Goal: Task Accomplishment & Management: Use online tool/utility

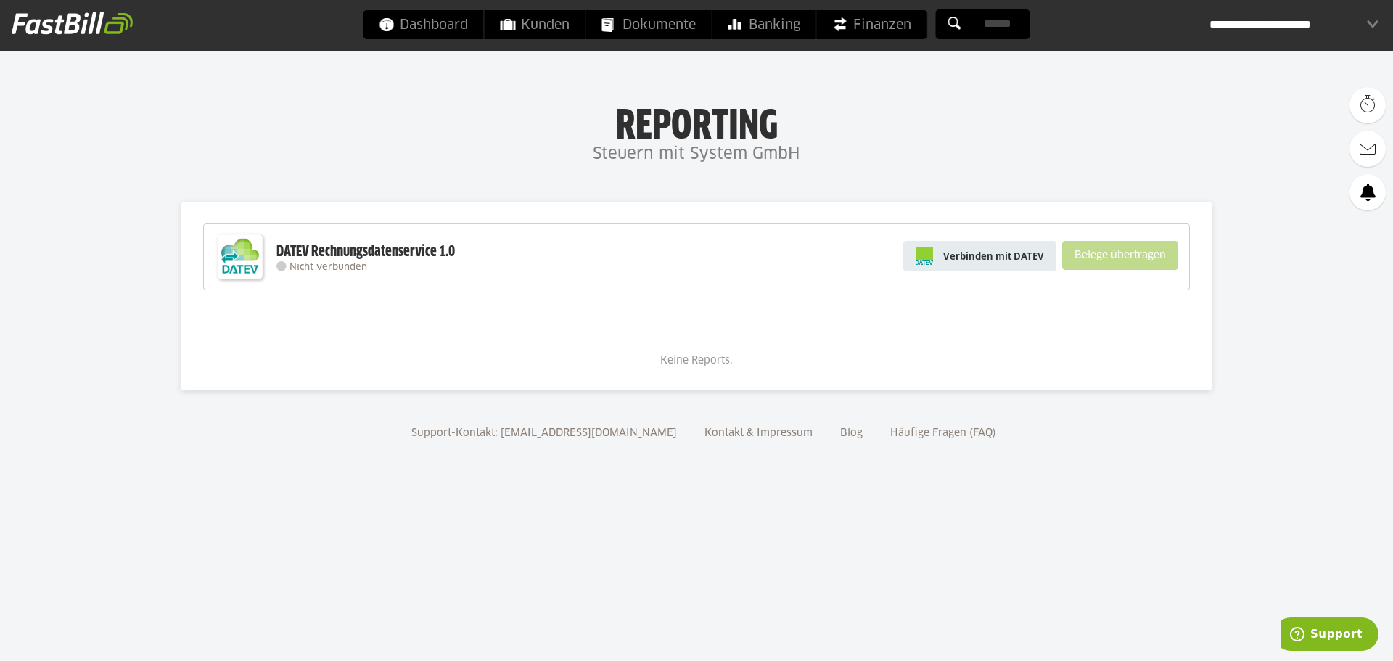
click at [998, 255] on span "Verbinden mit DATEV" at bounding box center [993, 256] width 101 height 15
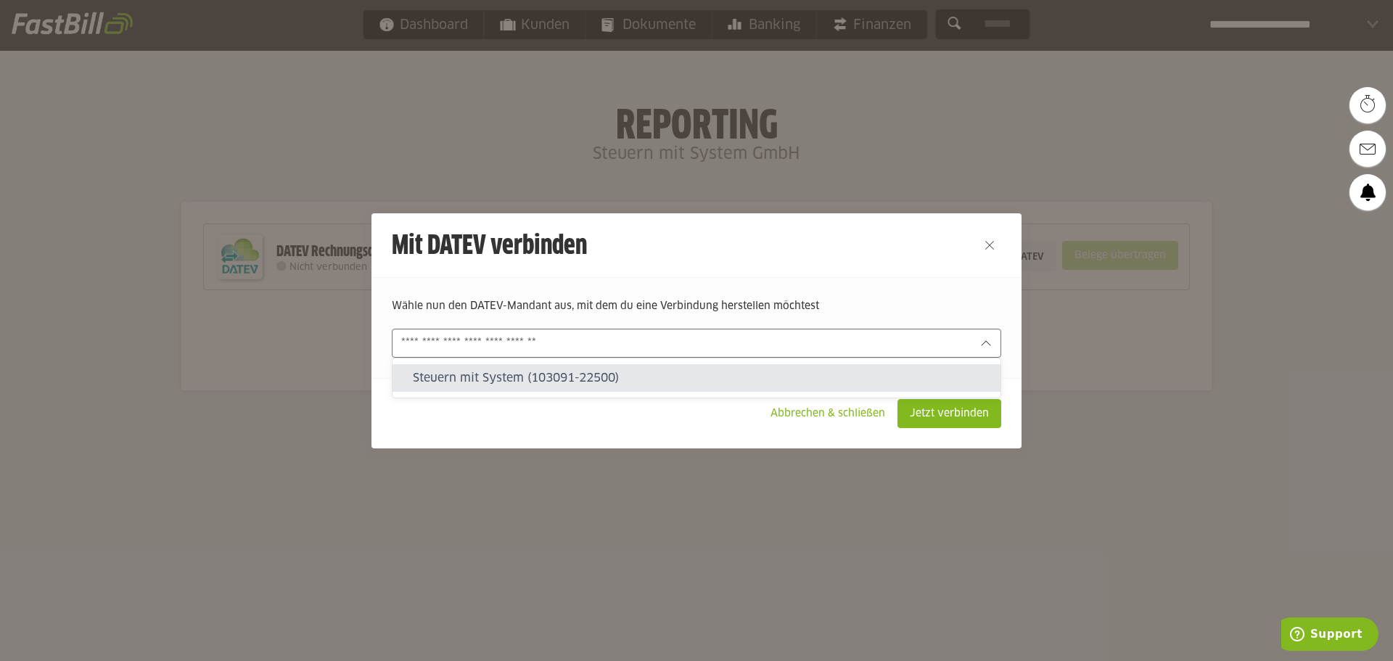
click at [564, 340] on input "text" at bounding box center [686, 343] width 570 height 16
click at [553, 376] on slot "Steuern mit System (103091-22500)" at bounding box center [701, 378] width 576 height 16
type input "**********"
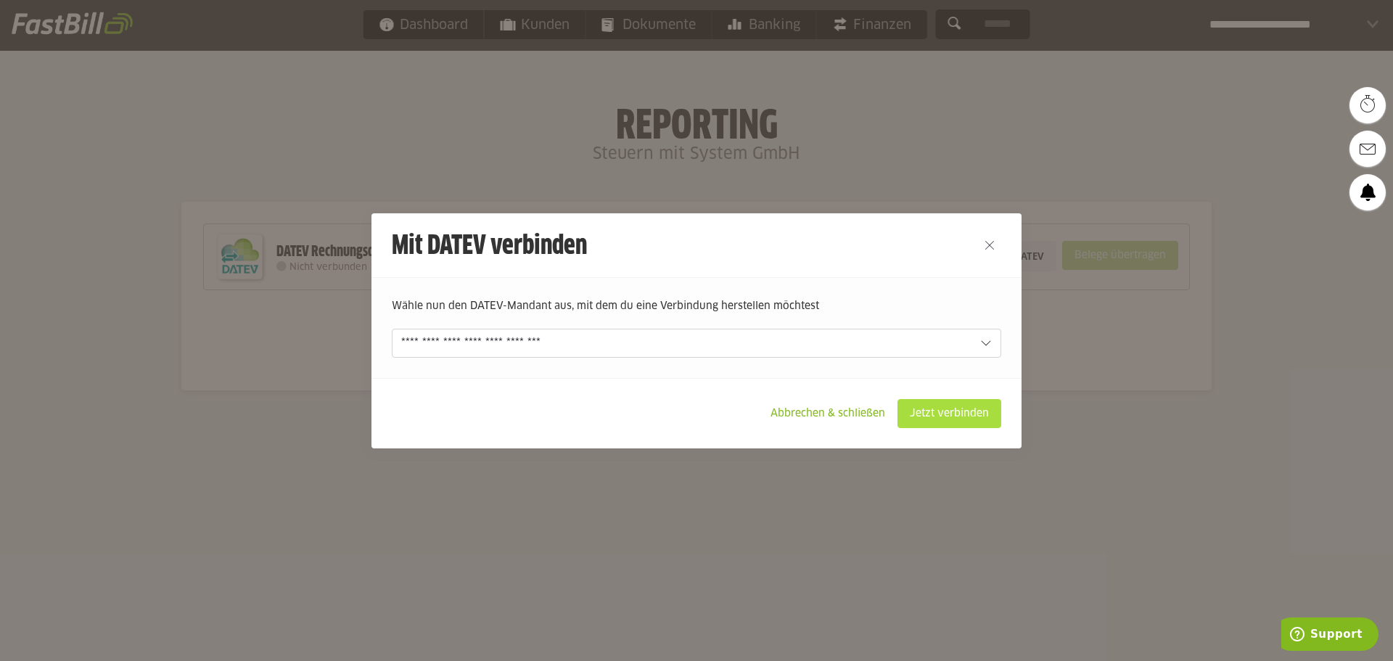
click at [939, 416] on slot "Jetzt verbinden" at bounding box center [949, 414] width 102 height 28
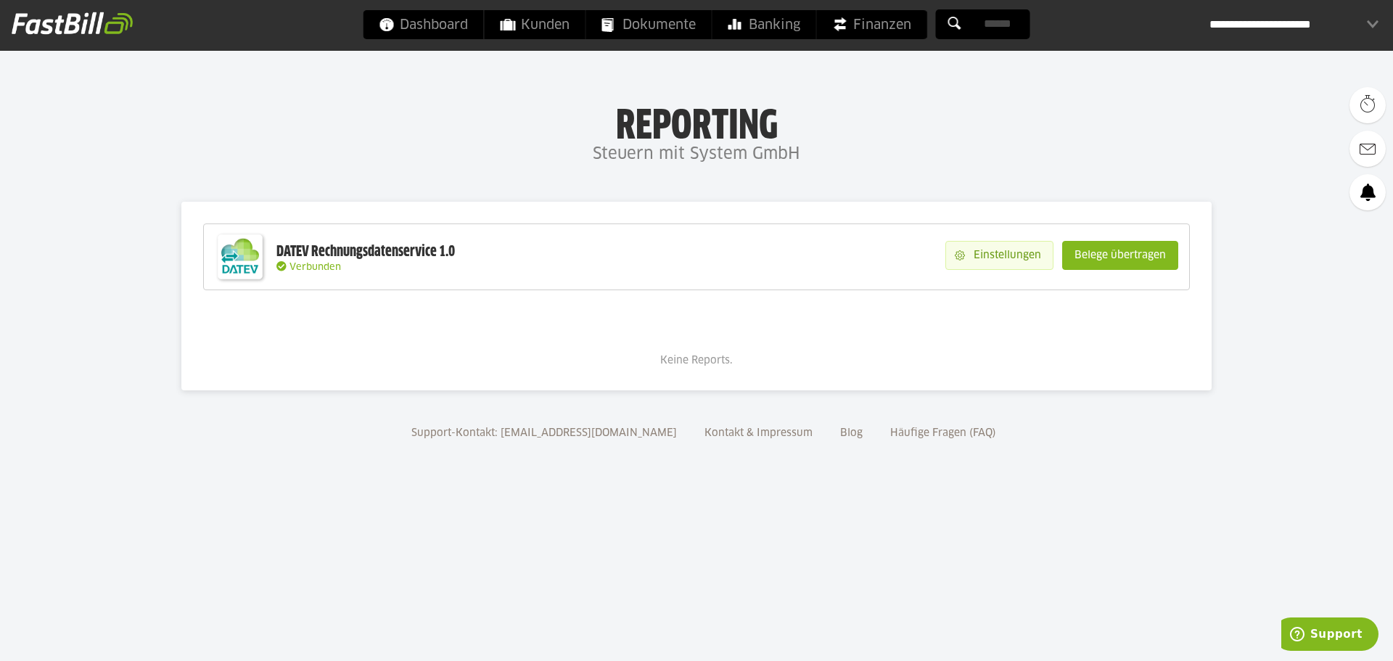
click at [984, 252] on slot "Einstellungen" at bounding box center [1009, 256] width 88 height 28
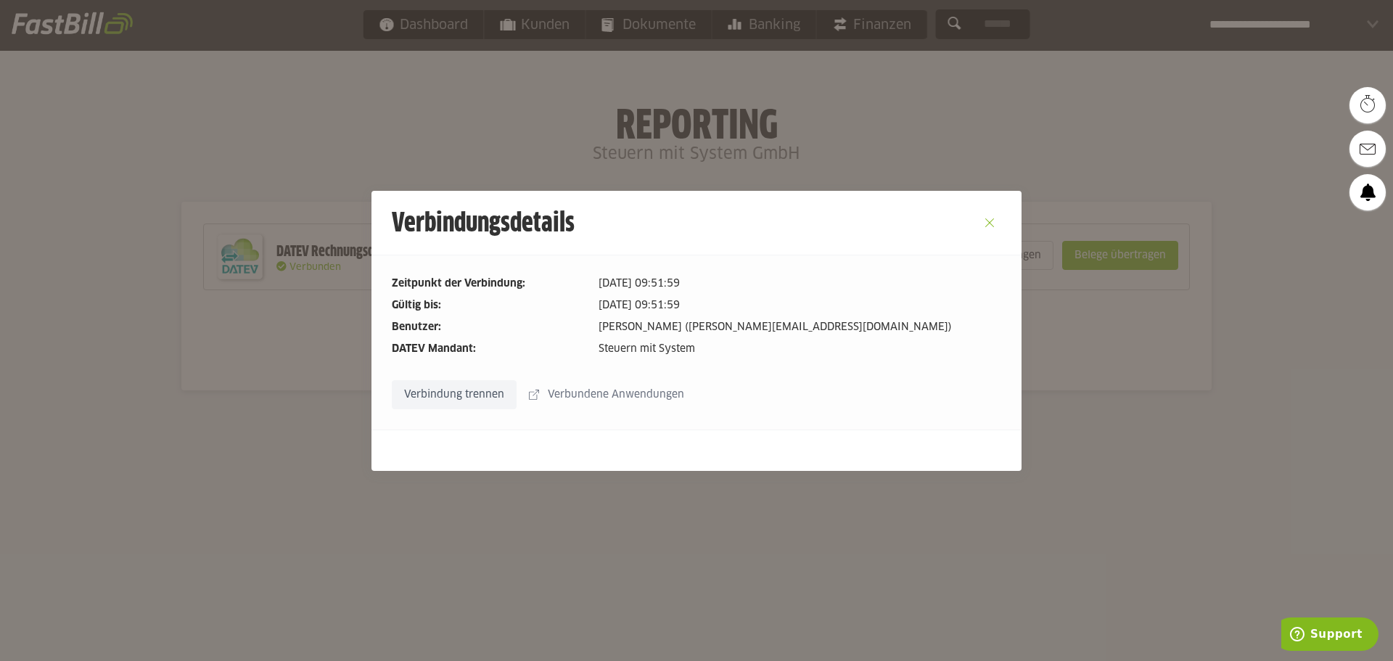
click at [995, 218] on button "Close" at bounding box center [989, 222] width 23 height 23
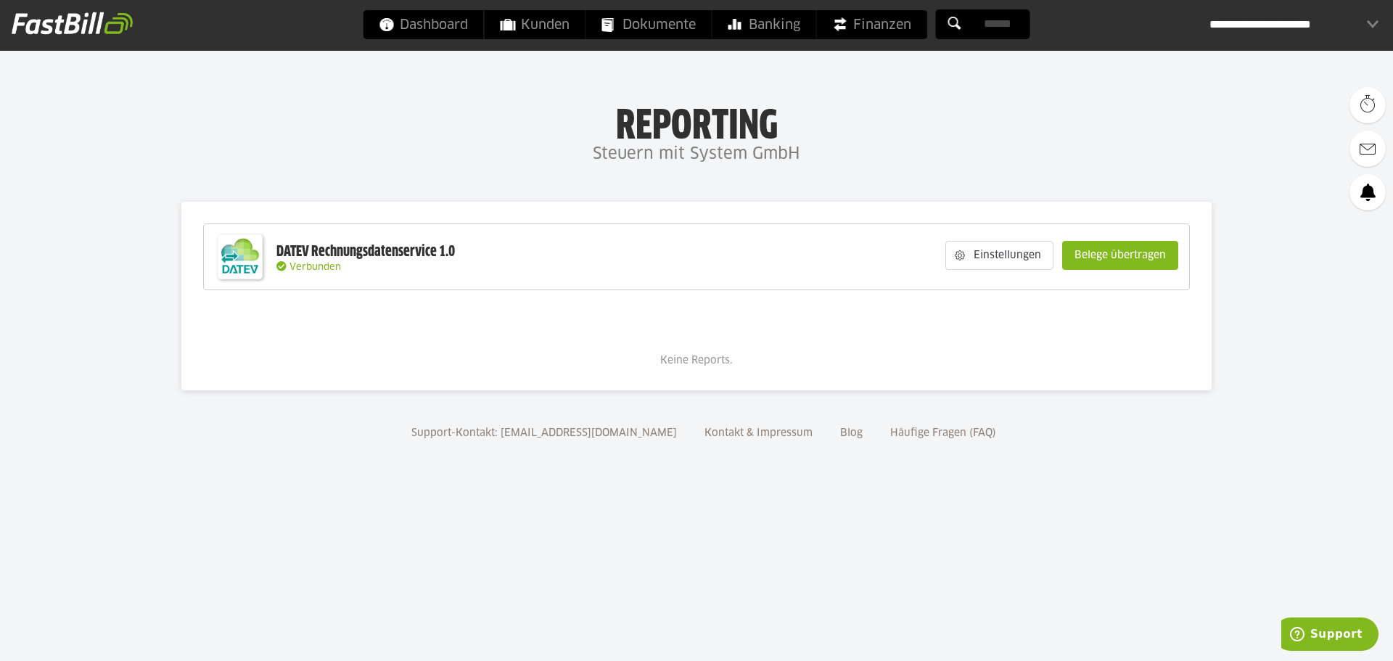
click at [1139, 257] on slot "Belege übertragen" at bounding box center [1120, 256] width 115 height 28
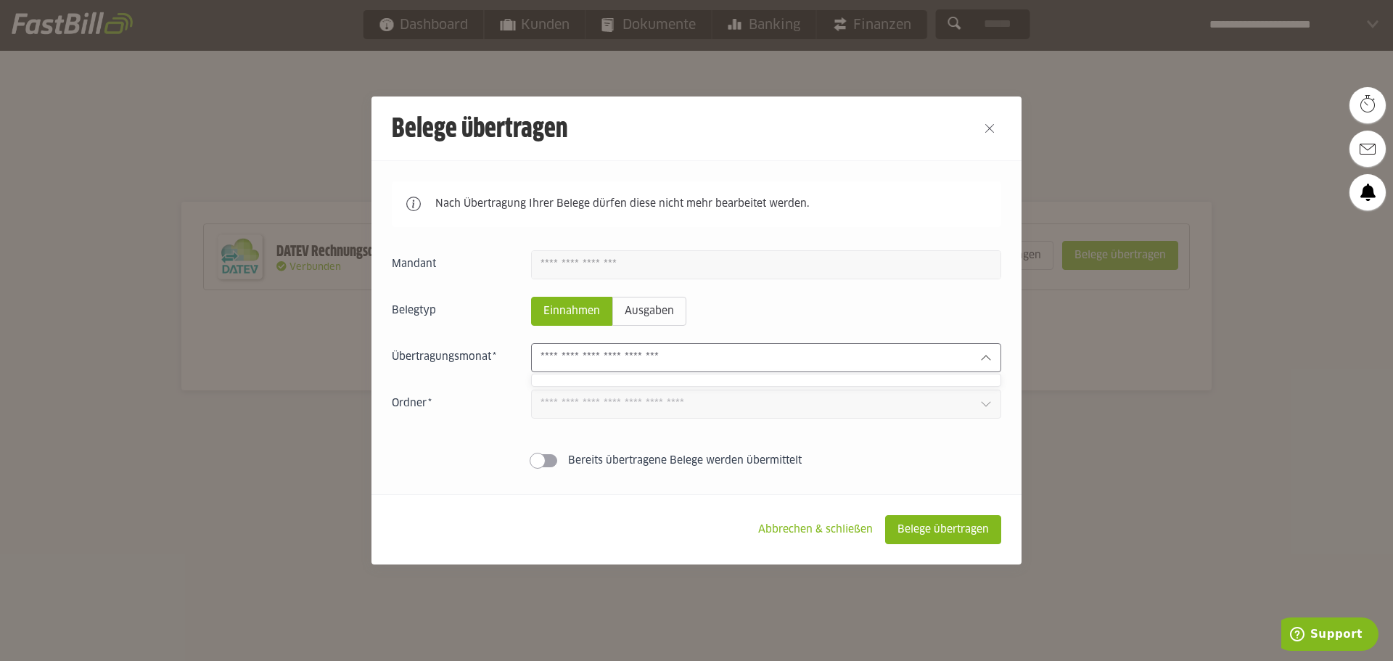
click at [693, 360] on input "text" at bounding box center [754, 358] width 428 height 16
click at [765, 366] on input "text" at bounding box center [754, 358] width 428 height 16
click at [555, 465] on span at bounding box center [544, 460] width 26 height 13
click at [534, 461] on span at bounding box center [544, 460] width 26 height 13
click at [651, 366] on input "text" at bounding box center [754, 358] width 428 height 16
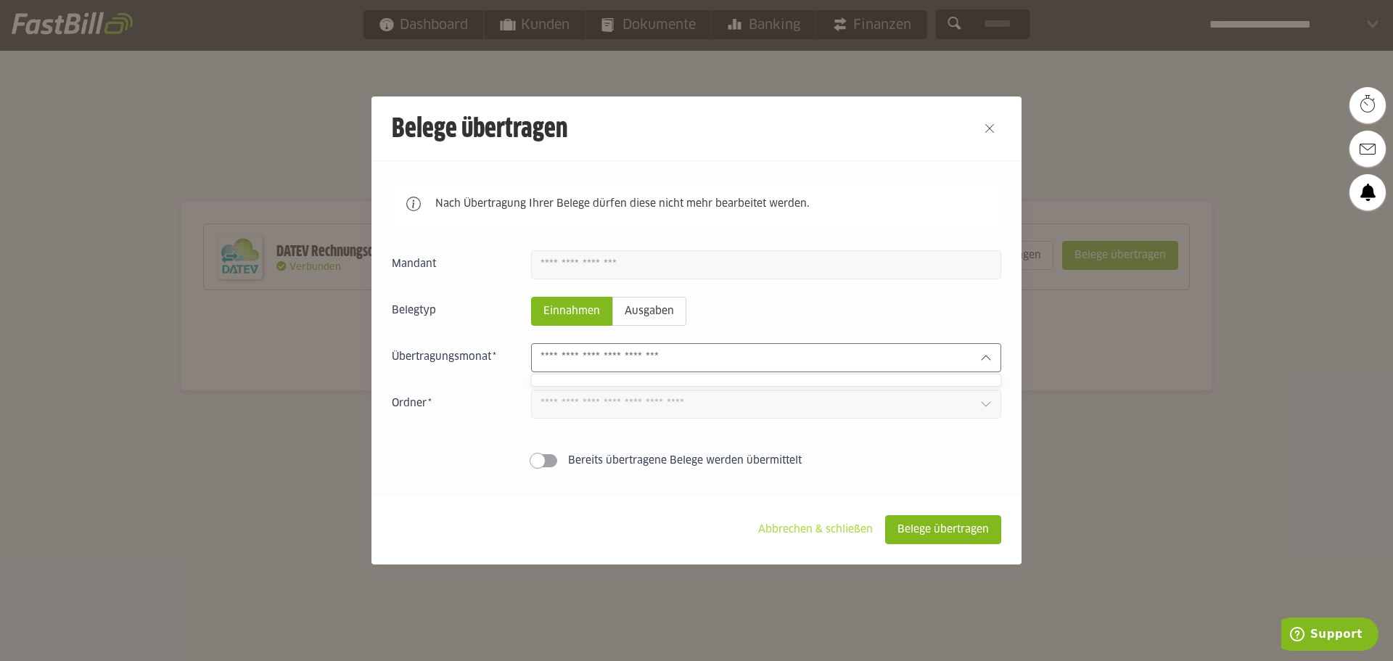
click at [835, 531] on slot "Abbrechen & schließen" at bounding box center [815, 530] width 138 height 28
